Goal: Find specific page/section: Find specific page/section

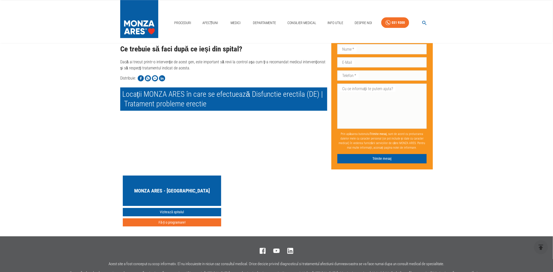
scroll to position [1689, 0]
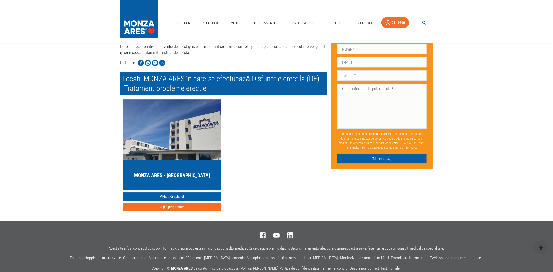
click at [177, 172] on h5 "MONZA ARES - [GEOGRAPHIC_DATA]" at bounding box center [172, 175] width 76 height 7
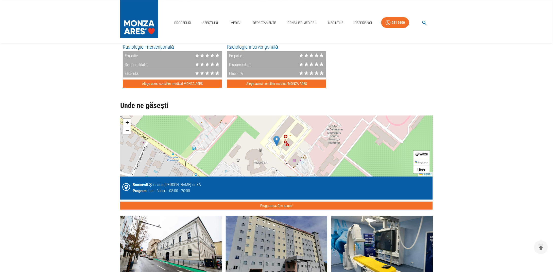
scroll to position [913, 0]
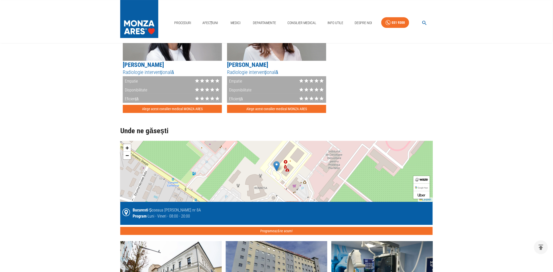
click at [331, 178] on div "+ − Leaflet" at bounding box center [276, 171] width 312 height 61
click at [127, 155] on span "−" at bounding box center [127, 155] width 3 height 6
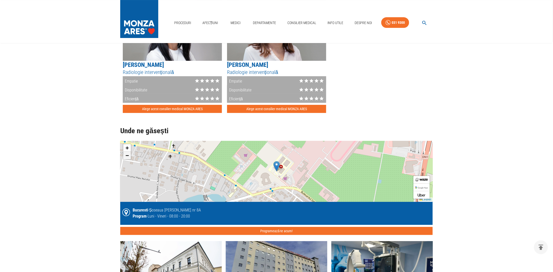
click at [127, 155] on span "−" at bounding box center [127, 155] width 3 height 6
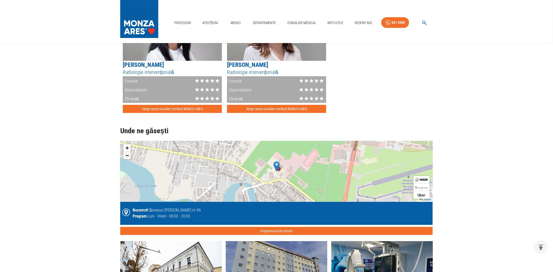
click at [126, 155] on span "−" at bounding box center [127, 155] width 3 height 6
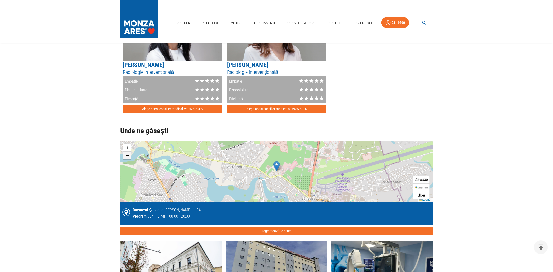
click at [126, 155] on span "−" at bounding box center [127, 155] width 3 height 6
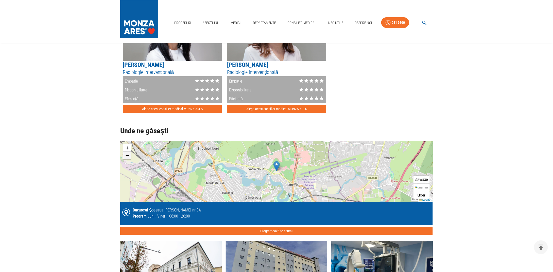
click at [126, 154] on span "−" at bounding box center [127, 155] width 3 height 6
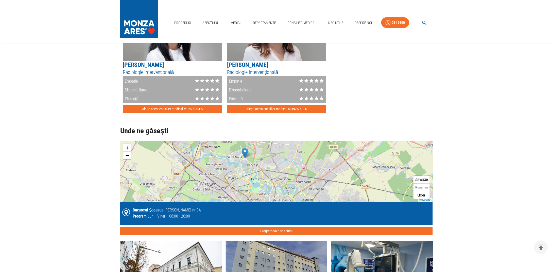
drag, startPoint x: 276, startPoint y: 185, endPoint x: 244, endPoint y: 171, distance: 34.3
click at [244, 171] on div "+ − Leaflet" at bounding box center [276, 171] width 312 height 61
click at [126, 147] on span "+" at bounding box center [127, 148] width 3 height 6
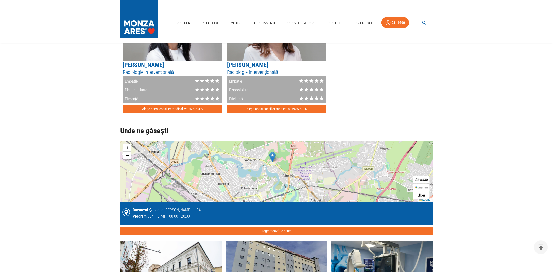
drag, startPoint x: 241, startPoint y: 149, endPoint x: 301, endPoint y: 166, distance: 61.8
click at [301, 166] on div "+ − Leaflet" at bounding box center [276, 171] width 312 height 61
click at [126, 145] on span "+" at bounding box center [127, 148] width 3 height 6
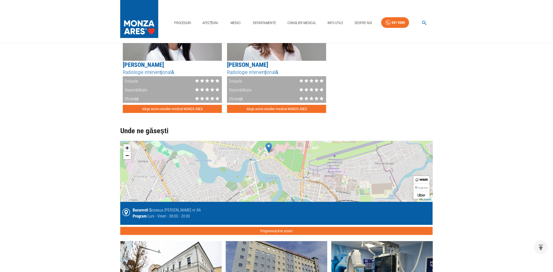
click at [126, 145] on span "+" at bounding box center [127, 148] width 3 height 6
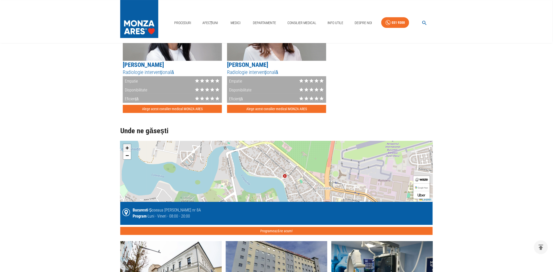
click at [126, 145] on span "+" at bounding box center [127, 148] width 3 height 6
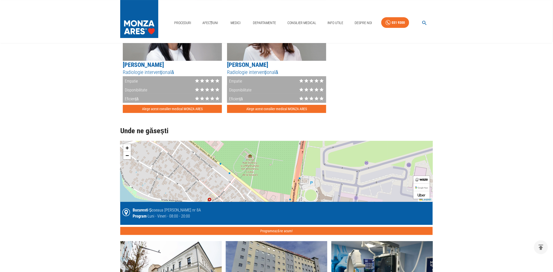
drag, startPoint x: 267, startPoint y: 145, endPoint x: 215, endPoint y: 168, distance: 56.9
click at [183, 163] on div "+ − Leaflet" at bounding box center [276, 171] width 312 height 61
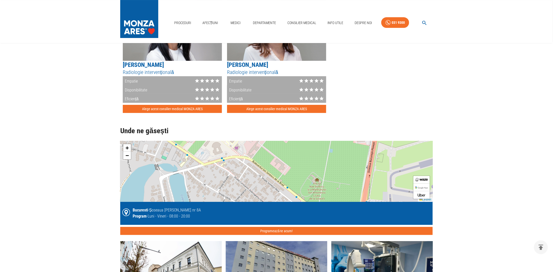
drag, startPoint x: 209, startPoint y: 155, endPoint x: 276, endPoint y: 180, distance: 71.5
click at [276, 180] on div "+ − Leaflet" at bounding box center [276, 171] width 312 height 61
